Goal: Task Accomplishment & Management: Complete application form

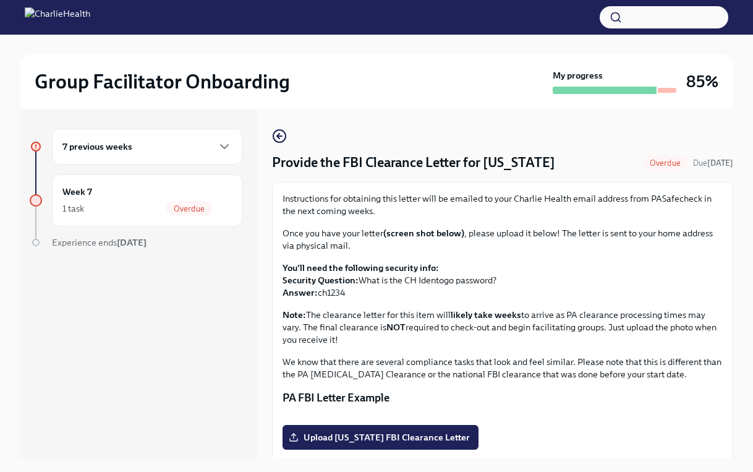
click at [462, 249] on p "Once you have your letter (screen shot below) , please upload it below! The let…" at bounding box center [502, 239] width 440 height 25
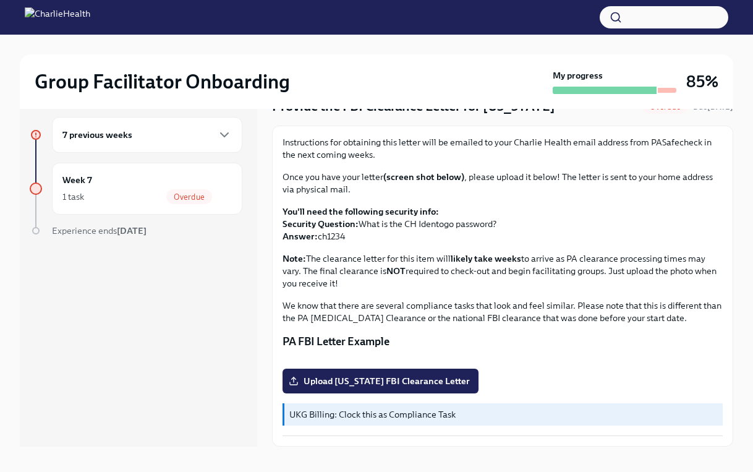
scroll to position [21, 0]
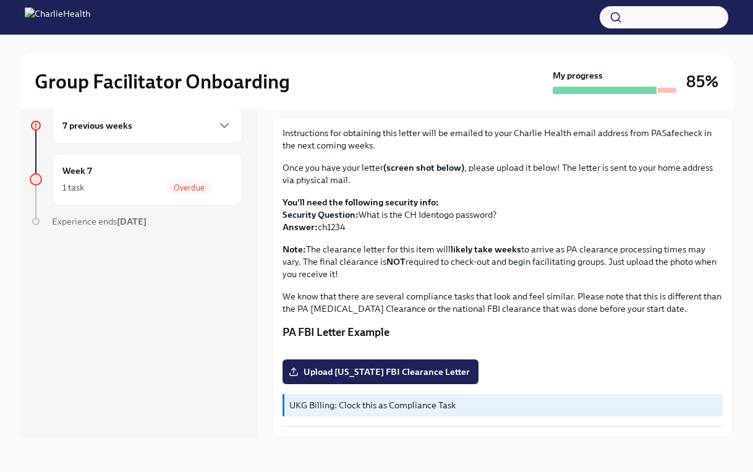
click at [543, 349] on button "Zoom image" at bounding box center [502, 349] width 440 height 0
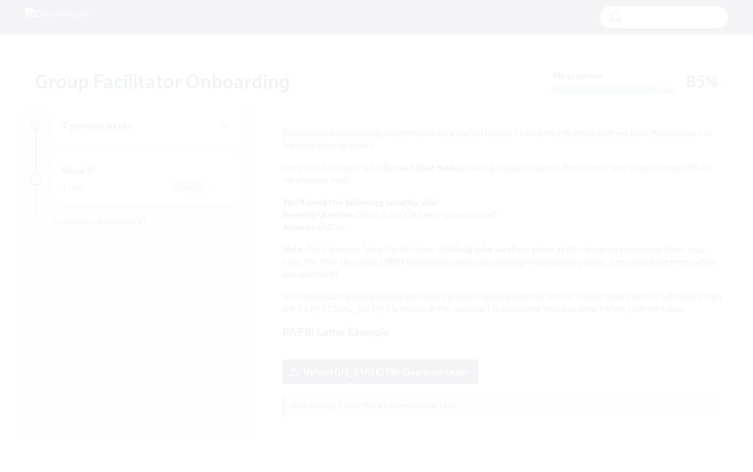
click at [512, 129] on button "Unzoom image" at bounding box center [376, 236] width 753 height 472
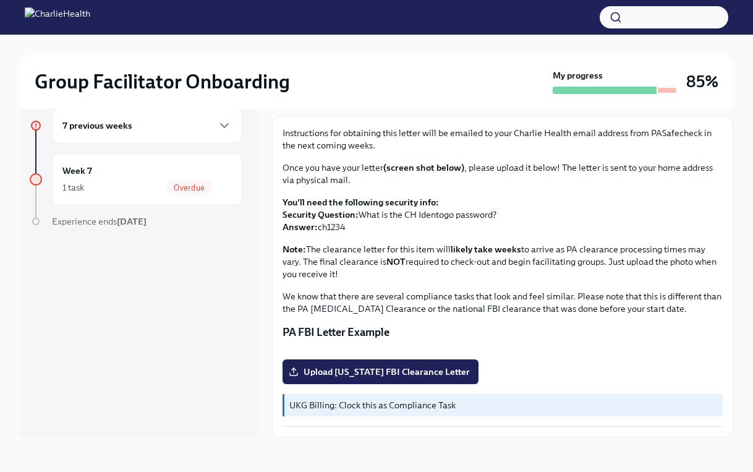
scroll to position [0, 0]
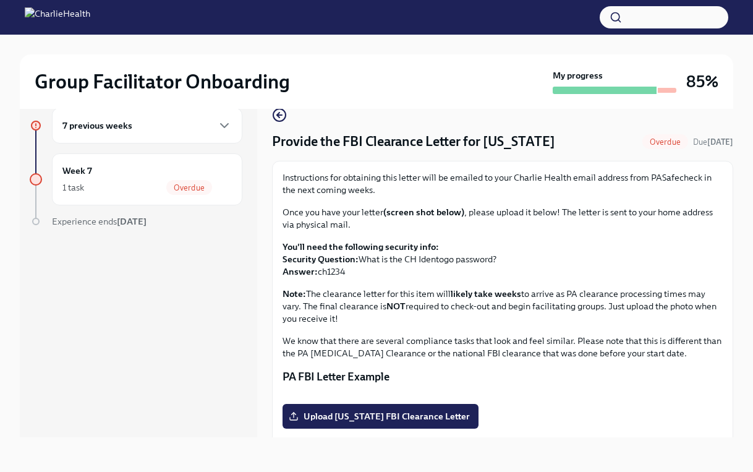
click at [326, 269] on p "You'll need the following security info: Security Question: What is the CH Iden…" at bounding box center [502, 258] width 440 height 37
copy p "ch1234"
click at [538, 315] on p "Note: The clearance letter for this item will likely take weeks to arrive as PA…" at bounding box center [502, 305] width 440 height 37
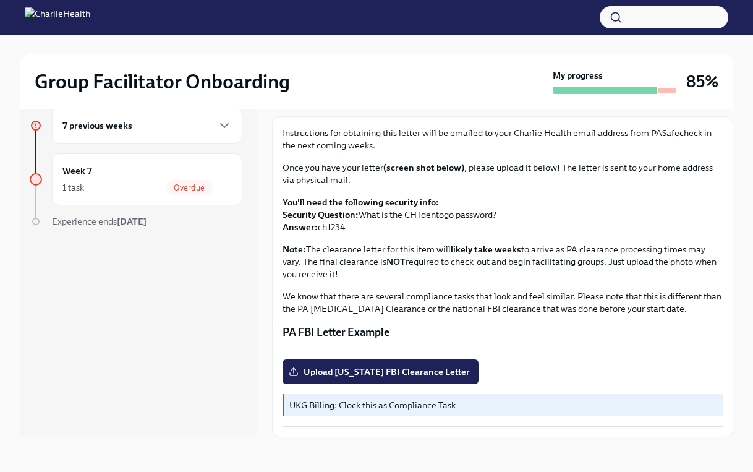
scroll to position [191, 0]
click at [438, 375] on span "Upload [US_STATE] FBI Clearance Letter" at bounding box center [380, 371] width 179 height 12
click at [0, 0] on input "Upload [US_STATE] FBI Clearance Letter" at bounding box center [0, 0] width 0 height 0
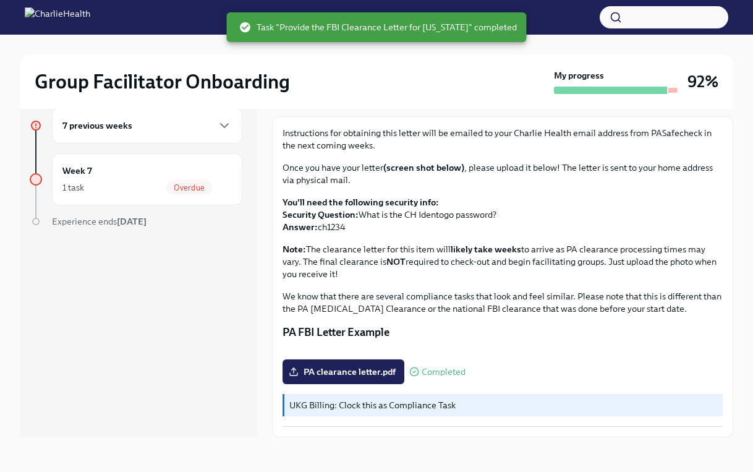
click at [535, 324] on p "PA FBI Letter Example" at bounding box center [502, 331] width 440 height 15
